Goal: Transaction & Acquisition: Purchase product/service

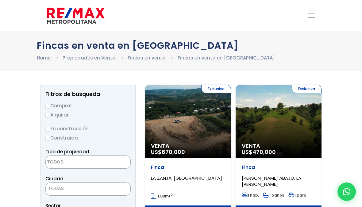
select select
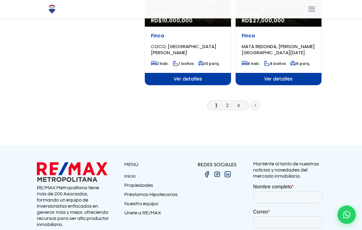
scroll to position [1110, 0]
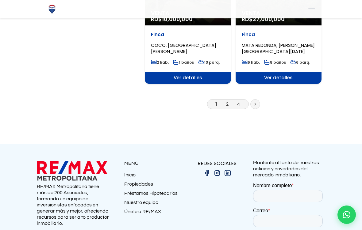
click at [227, 101] on link "2" at bounding box center [227, 104] width 2 height 6
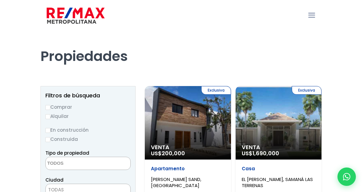
select select
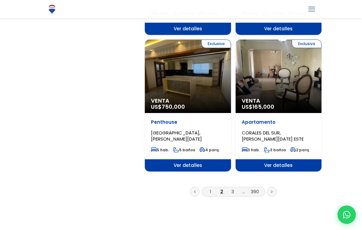
click at [233, 189] on link "3" at bounding box center [232, 192] width 3 height 6
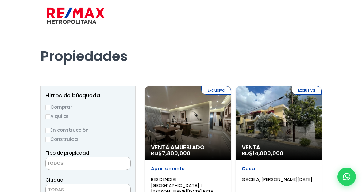
select select
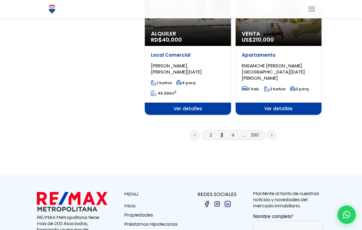
scroll to position [1125, 0]
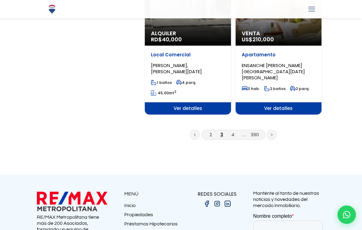
click at [234, 132] on link "4" at bounding box center [232, 135] width 3 height 6
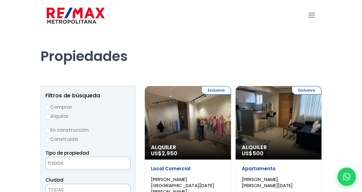
select select
click at [48, 130] on input "En construcción" at bounding box center [47, 130] width 5 height 5
radio input "true"
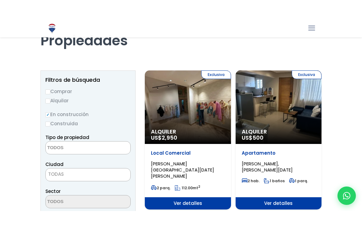
scroll to position [33, 0]
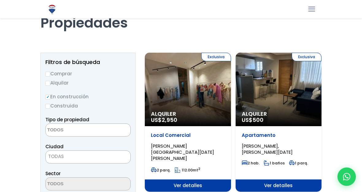
click at [60, 130] on textarea "Search" at bounding box center [76, 130] width 60 height 13
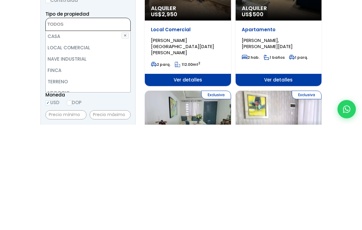
scroll to position [15, 0]
click at [52, 167] on li "FINCA" at bounding box center [88, 172] width 85 height 11
select select "estate"
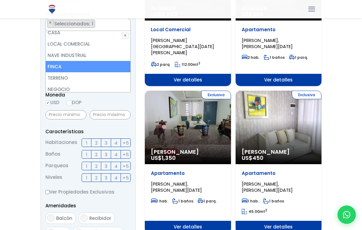
click at [53, 66] on li "FINCA" at bounding box center [88, 66] width 85 height 11
select select
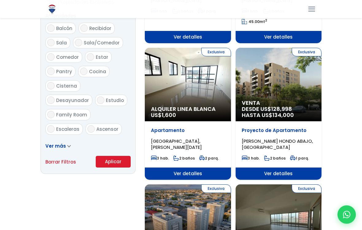
scroll to position [330, 0]
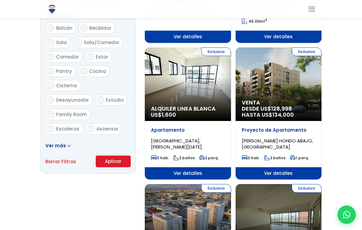
click at [111, 157] on button "Aplicar" at bounding box center [113, 162] width 35 height 12
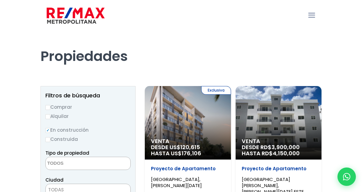
select select
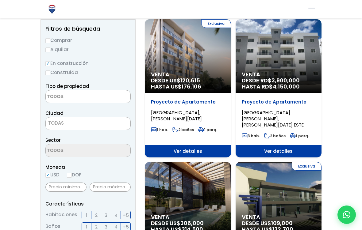
scroll to position [67, 0]
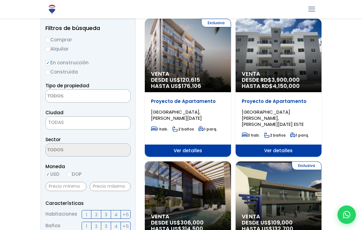
click at [46, 64] on input "En construcción" at bounding box center [47, 63] width 5 height 5
click at [50, 39] on input "Comprar" at bounding box center [47, 40] width 5 height 5
radio input "true"
click at [48, 65] on input "En construcción" at bounding box center [47, 63] width 5 height 5
click at [48, 63] on input "En construcción" at bounding box center [47, 63] width 5 height 5
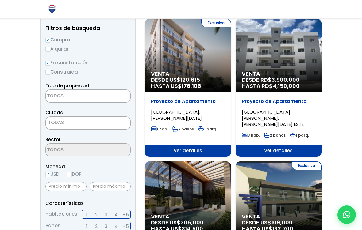
scroll to position [0, 0]
click at [65, 98] on textarea "Search" at bounding box center [76, 96] width 60 height 13
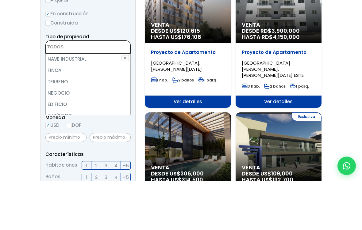
scroll to position [35, 0]
click at [52, 113] on li "FINCA" at bounding box center [88, 118] width 85 height 11
select select "estate"
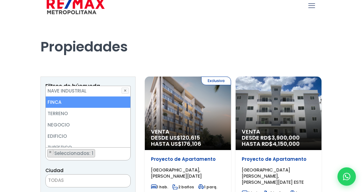
scroll to position [0, 0]
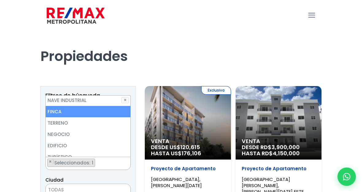
click at [56, 111] on li "FINCA" at bounding box center [88, 111] width 85 height 11
select select
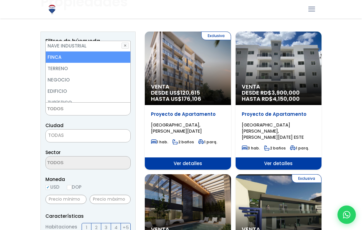
scroll to position [61, 0]
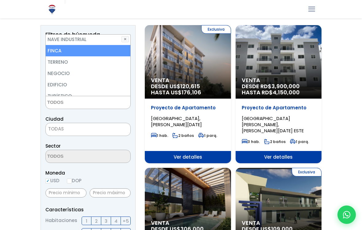
click at [58, 130] on span "TODAS" at bounding box center [56, 129] width 16 height 6
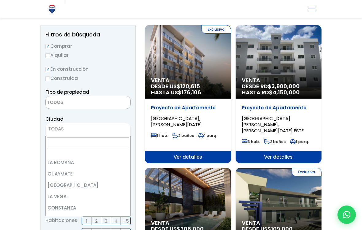
scroll to position [710, 0]
select select "63"
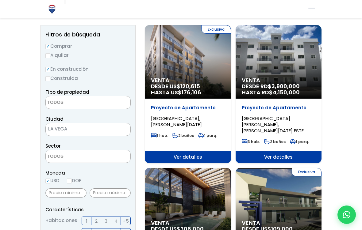
click at [58, 103] on textarea "Search" at bounding box center [76, 102] width 60 height 13
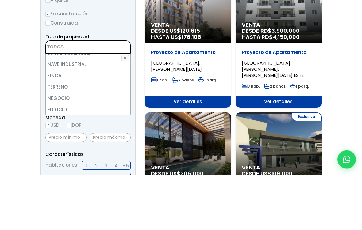
scroll to position [32, 0]
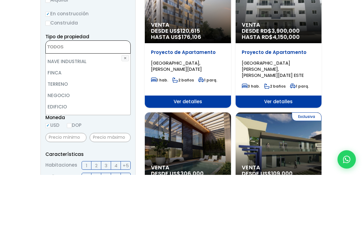
click at [55, 123] on li "FINCA" at bounding box center [88, 128] width 85 height 11
select select "estate"
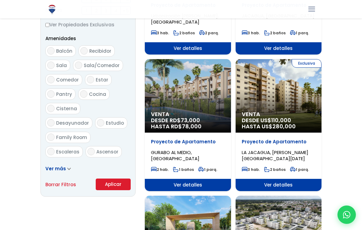
scroll to position [308, 0]
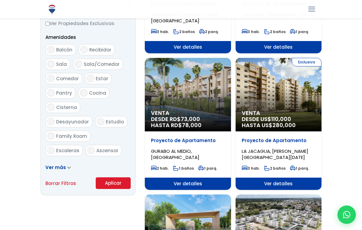
click at [111, 181] on button "Aplicar" at bounding box center [113, 184] width 35 height 12
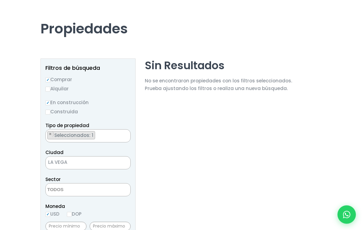
scroll to position [28, 0]
click at [71, 165] on span "LA VEGA" at bounding box center [80, 162] width 69 height 9
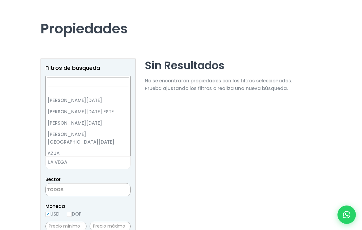
scroll to position [715, 0]
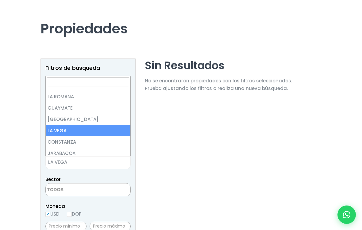
select select "65"
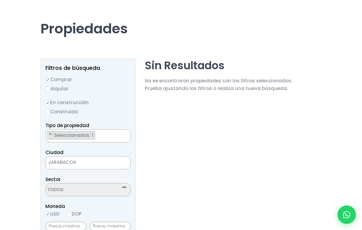
scroll to position [0, 0]
click at [47, 103] on input "En construcción" at bounding box center [47, 103] width 5 height 5
click at [47, 110] on input "Construida" at bounding box center [47, 112] width 5 height 5
radio input "true"
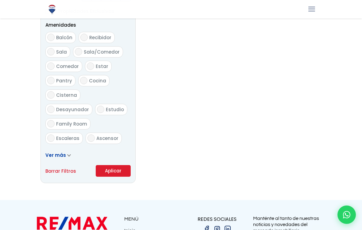
scroll to position [324, 0]
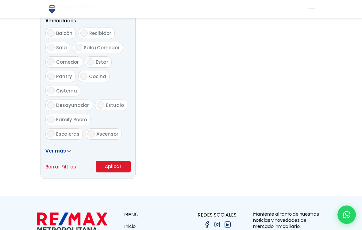
click at [117, 163] on button "Aplicar" at bounding box center [113, 167] width 35 height 12
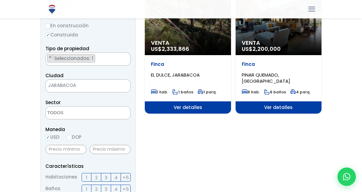
scroll to position [102, 0]
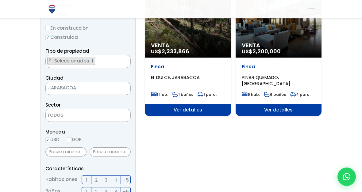
click at [76, 87] on span "JARABACOA" at bounding box center [80, 88] width 69 height 9
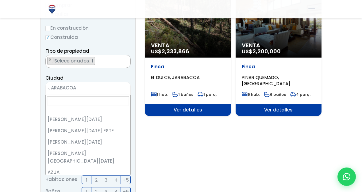
scroll to position [738, 0]
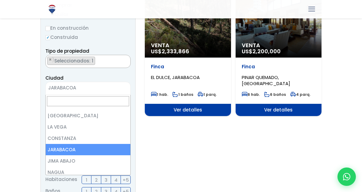
select select "63"
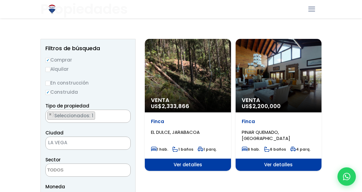
scroll to position [47, 0]
click at [201, 82] on div "Venta US$ 2,333,866" at bounding box center [188, 76] width 86 height 74
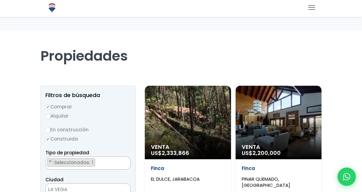
select select "63"
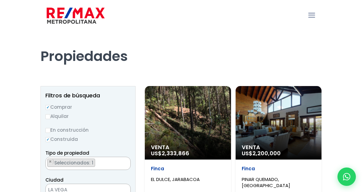
click at [48, 131] on input "En construcción" at bounding box center [47, 130] width 5 height 5
radio input "true"
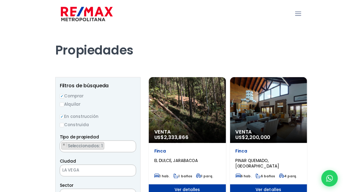
scroll to position [22, 0]
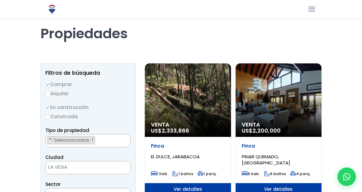
click at [70, 139] on span "Seleccionados: 1" at bounding box center [74, 140] width 41 height 6
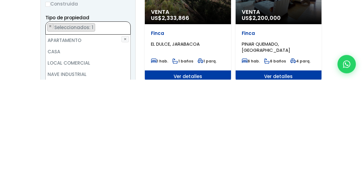
click at [54, 148] on li "APARTAMENTO" at bounding box center [88, 153] width 85 height 11
select select "apartment"
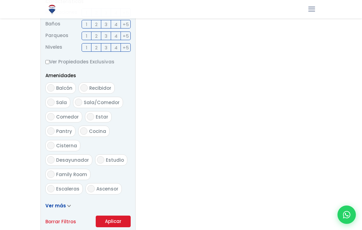
scroll to position [284, 0]
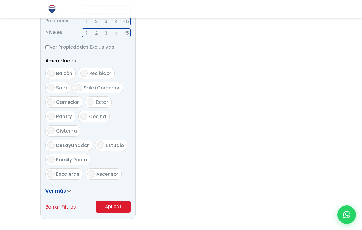
click at [109, 192] on button "Aplicar" at bounding box center [113, 207] width 35 height 12
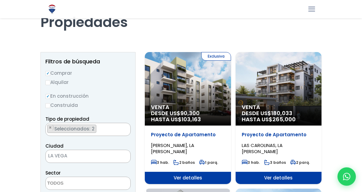
scroll to position [33, 0]
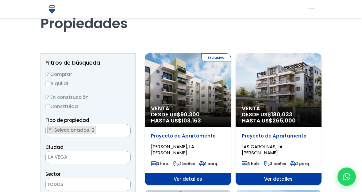
click at [231, 102] on div "Venta DESDE US$ 180,033 HASTA US$ 265,000" at bounding box center [188, 90] width 86 height 74
